Goal: Transaction & Acquisition: Purchase product/service

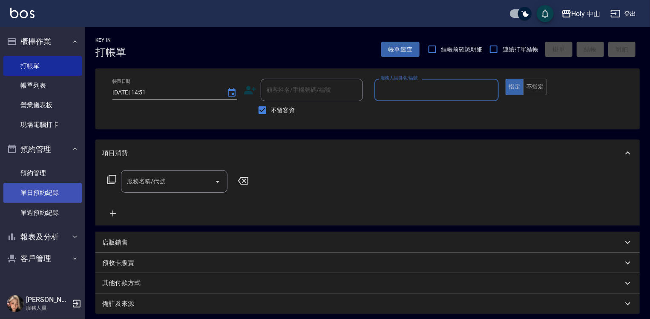
click at [49, 193] on link "單日預約紀錄" at bounding box center [42, 193] width 78 height 20
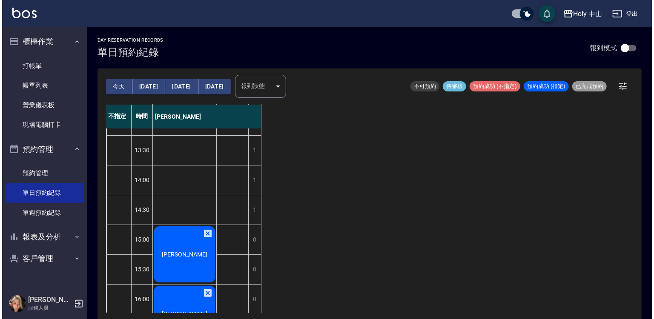
scroll to position [128, 0]
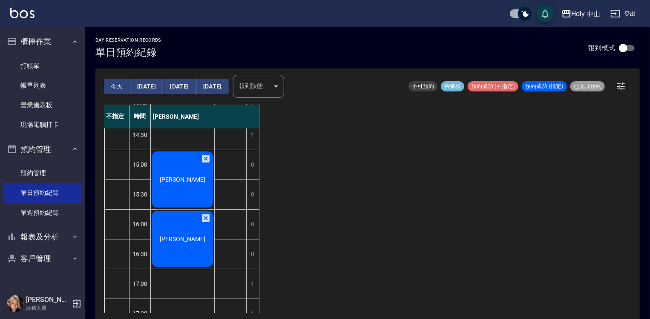
click at [184, 183] on span "[PERSON_NAME]" at bounding box center [182, 179] width 49 height 7
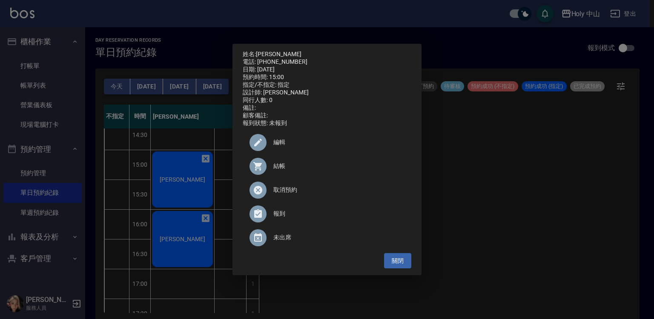
click at [276, 171] on span "結帳" at bounding box center [338, 166] width 131 height 9
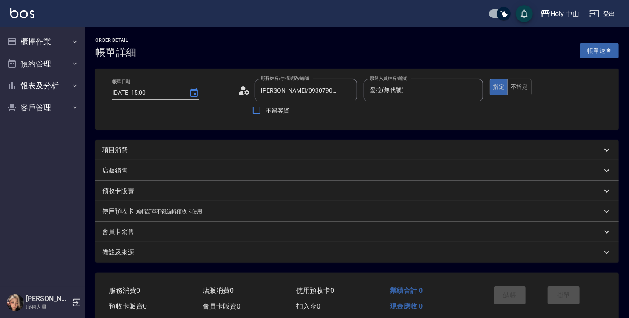
drag, startPoint x: 0, startPoint y: 0, endPoint x: 167, endPoint y: 151, distance: 224.8
click at [167, 151] on div "項目消費" at bounding box center [352, 150] width 500 height 9
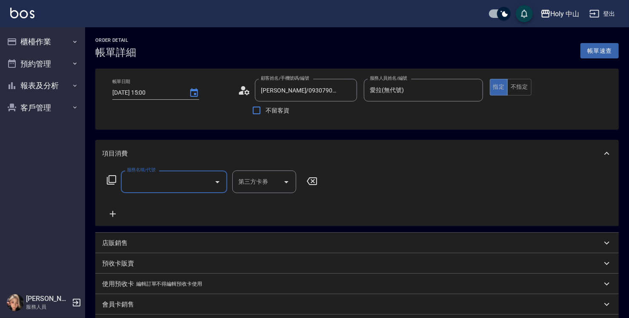
click at [169, 183] on input "服務名稱/代號" at bounding box center [168, 181] width 86 height 15
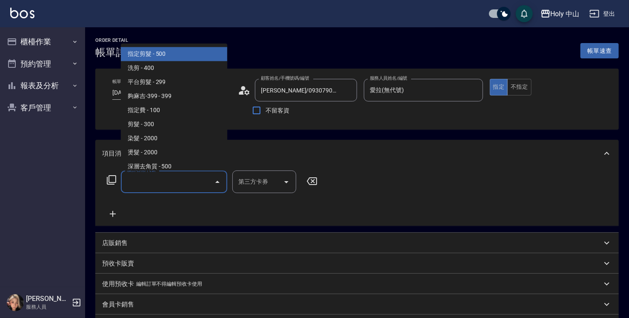
click at [177, 56] on span "指定剪髮 - 500" at bounding box center [174, 54] width 106 height 14
type input "指定剪髮(1)"
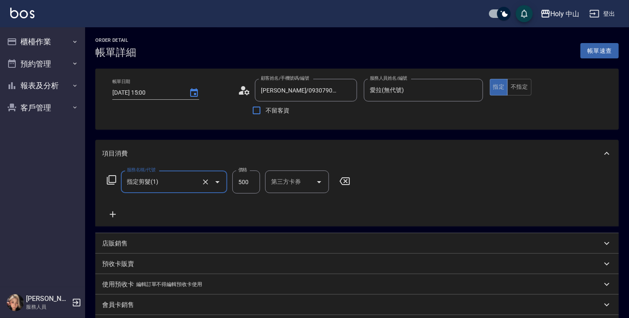
click at [249, 181] on input "500" at bounding box center [246, 181] width 28 height 23
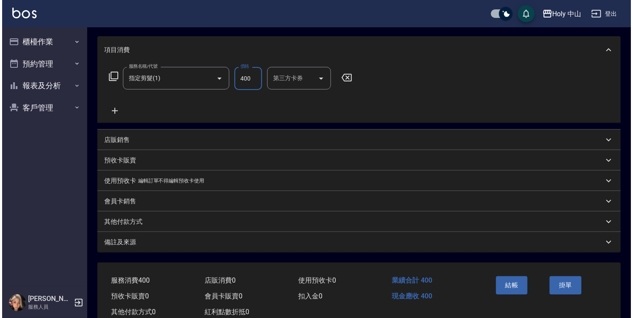
scroll to position [129, 0]
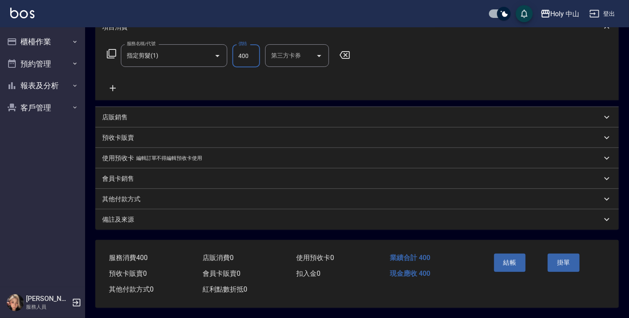
type input "400"
click at [238, 218] on div "備註及來源" at bounding box center [352, 219] width 500 height 9
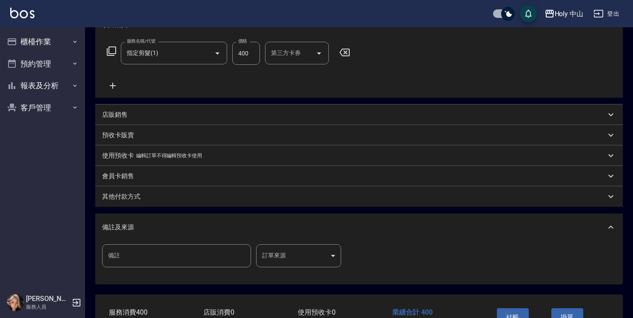
click at [281, 262] on body "Holy 中山 登出 櫃檯作業 打帳單 帳單列表 營業儀表板 現場電腦打卡 預約管理 預約管理 單日預約紀錄 單週預約紀錄 報表及分析 報表目錄 店家日報表 …" at bounding box center [316, 121] width 633 height 501
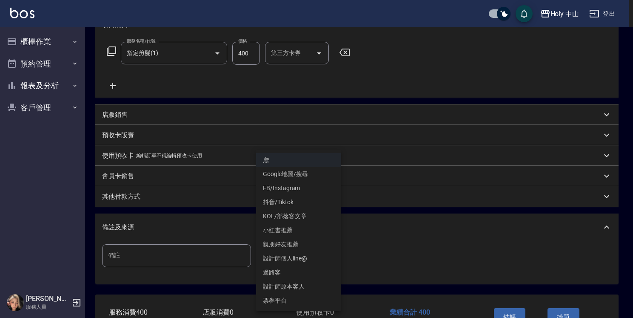
click at [285, 287] on li "設計師原本客人" at bounding box center [298, 286] width 85 height 14
type input "設計師原本客人"
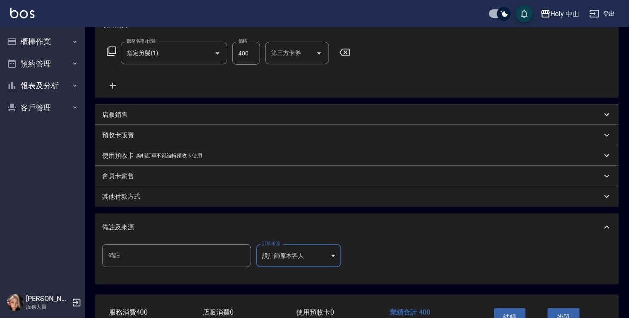
click at [516, 315] on button "結帳" at bounding box center [510, 317] width 32 height 18
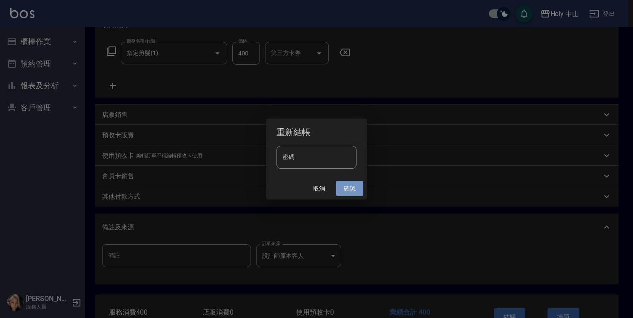
click at [354, 188] on button "確認" at bounding box center [349, 188] width 27 height 16
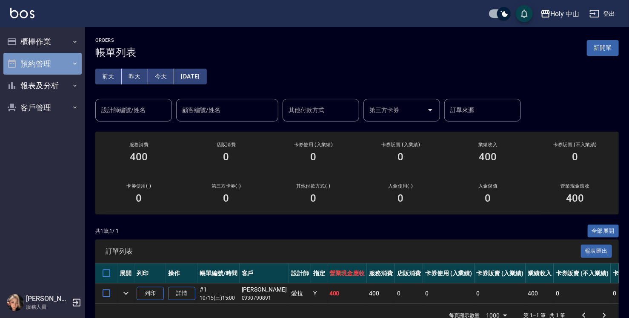
click at [58, 67] on button "預約管理" at bounding box center [42, 64] width 78 height 22
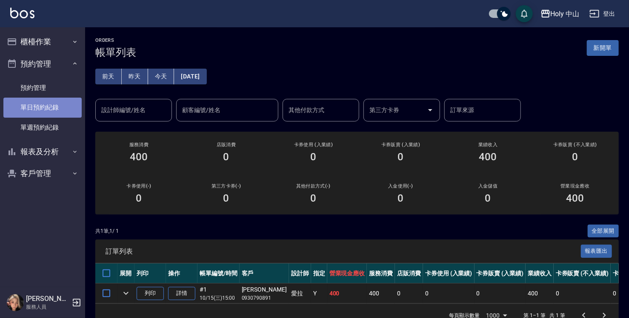
click at [64, 108] on link "單日預約紀錄" at bounding box center [42, 107] width 78 height 20
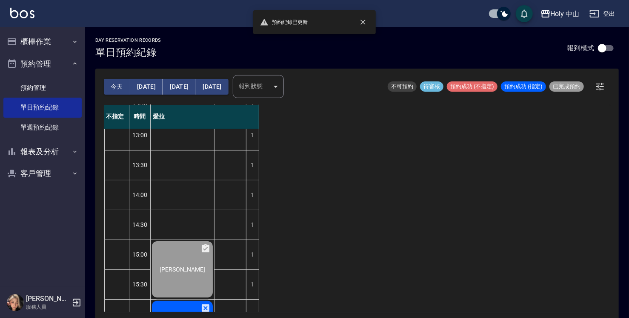
scroll to position [128, 0]
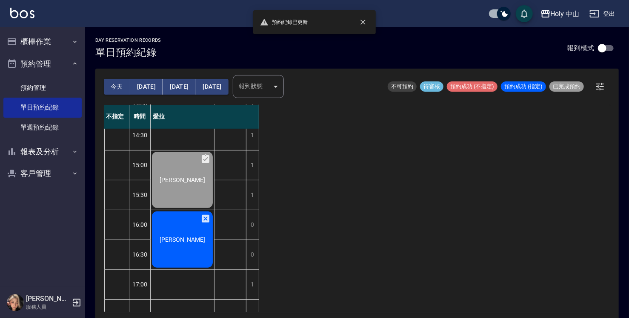
click at [187, 245] on div "[PERSON_NAME]" at bounding box center [182, 239] width 63 height 59
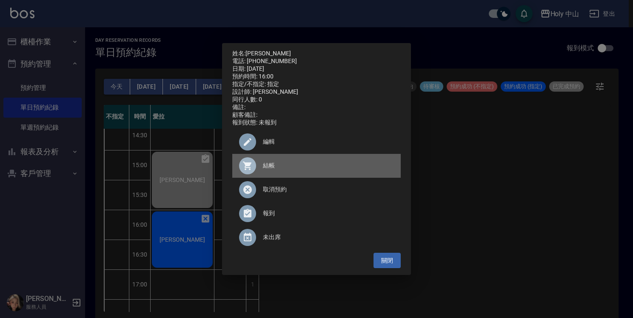
click at [269, 168] on span "結帳" at bounding box center [328, 165] width 131 height 9
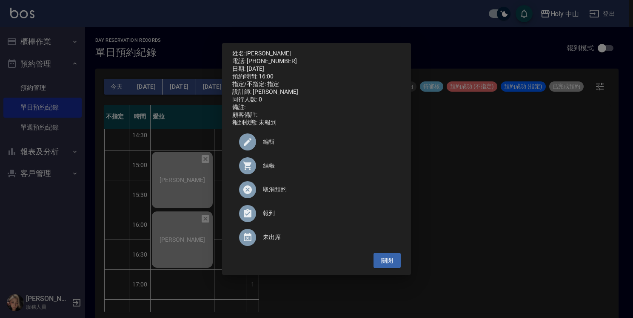
click at [487, 173] on div "姓名: 施奇廷 電話: 0953806393 日期: 2025/10/15 預約時間: 16:00 指定/不指定: 指定 設計師: 愛拉 同行人數: 0 備註…" at bounding box center [316, 159] width 633 height 318
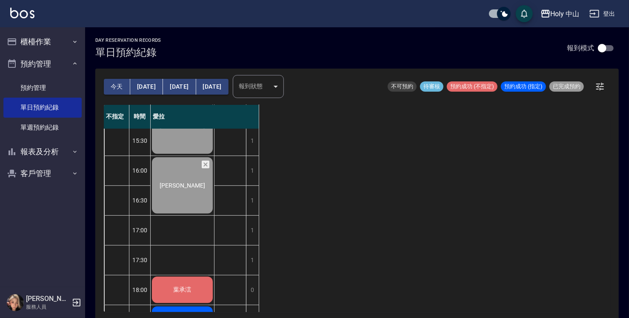
scroll to position [300, 0]
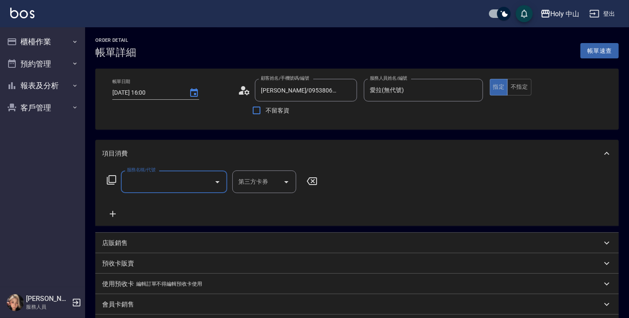
click at [144, 186] on input "服務名稱/代號" at bounding box center [168, 181] width 86 height 15
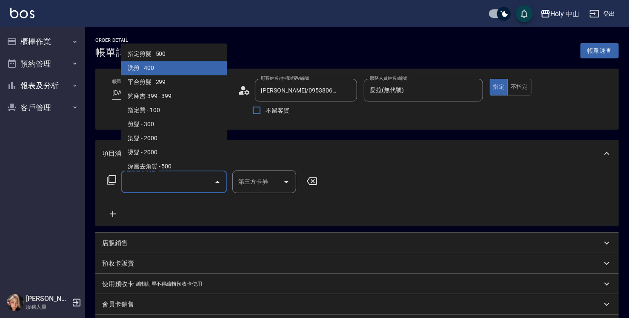
click at [155, 70] on span "洗剪 - 400" at bounding box center [174, 68] width 106 height 14
type input "洗剪(3)"
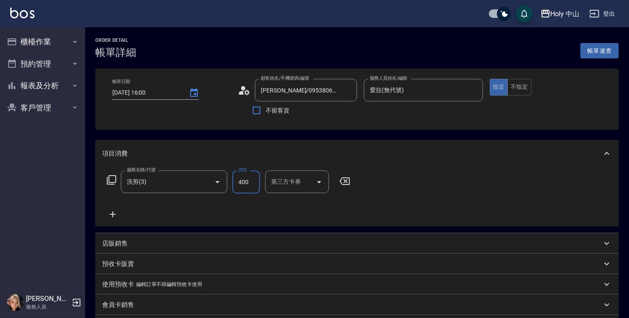
click at [249, 186] on input "400" at bounding box center [246, 181] width 28 height 23
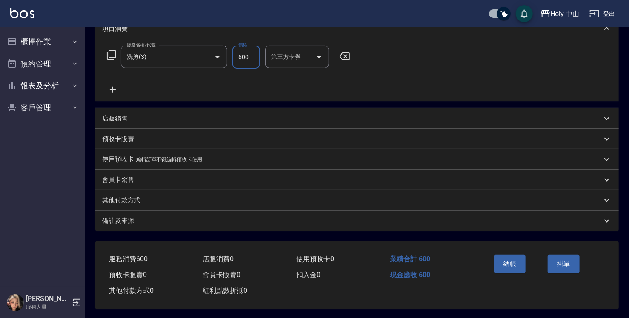
scroll to position [129, 0]
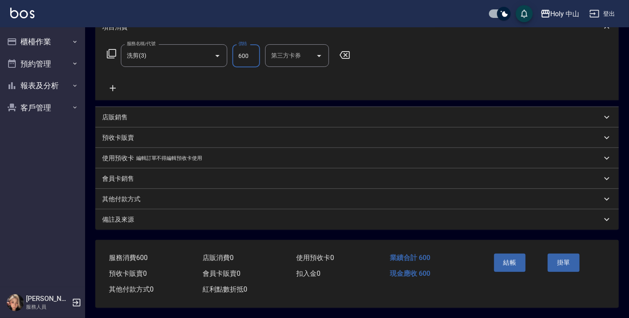
type input "600"
click at [238, 215] on div "備註及來源" at bounding box center [352, 219] width 500 height 9
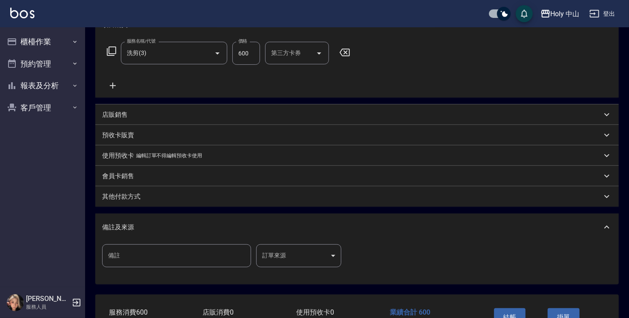
click at [276, 256] on body "Holy 中山 登出 櫃檯作業 打帳單 帳單列表 營業儀表板 現場電腦打卡 預約管理 預約管理 單日預約紀錄 單週預約紀錄 報表及分析 報表目錄 店家日報表 …" at bounding box center [314, 121] width 629 height 501
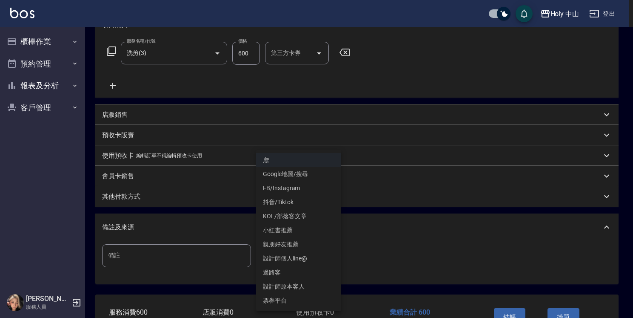
click at [296, 288] on li "設計師原本客人" at bounding box center [298, 286] width 85 height 14
type input "設計師原本客人"
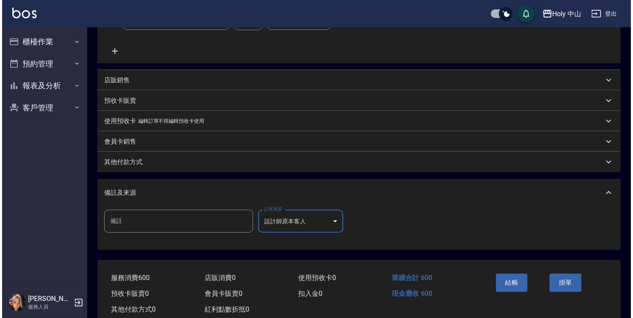
scroll to position [186, 0]
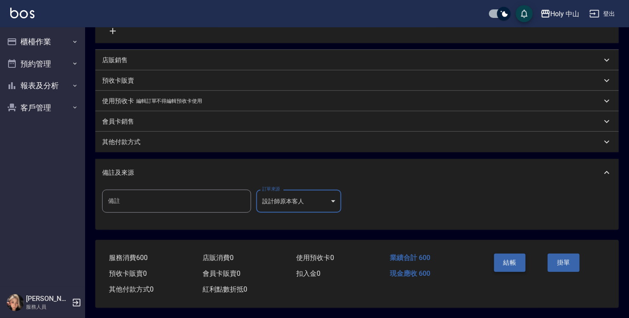
click at [518, 255] on button "結帳" at bounding box center [510, 262] width 32 height 18
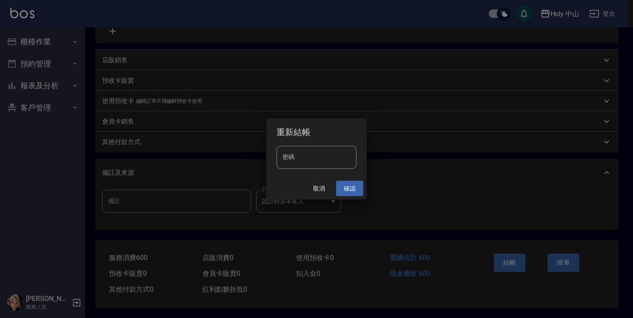
click at [353, 189] on button "確認" at bounding box center [349, 188] width 27 height 16
